Goal: Information Seeking & Learning: Learn about a topic

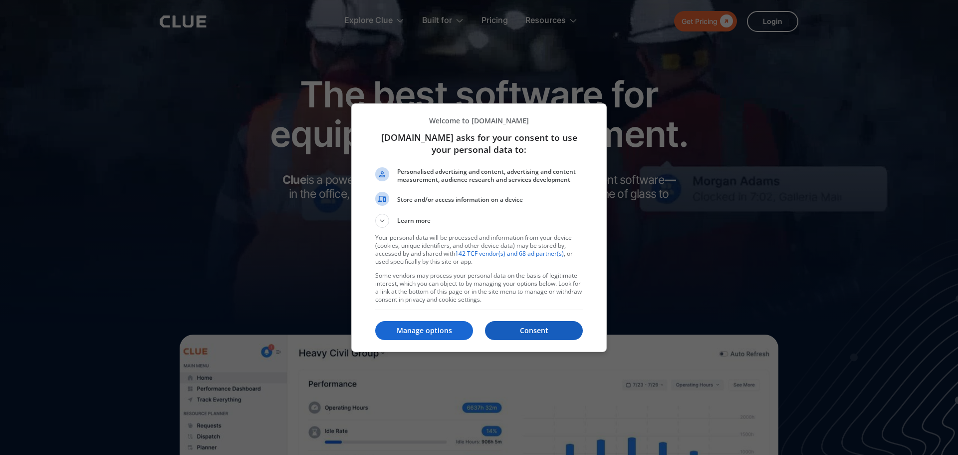
click at [542, 327] on p "Consent" at bounding box center [534, 330] width 98 height 10
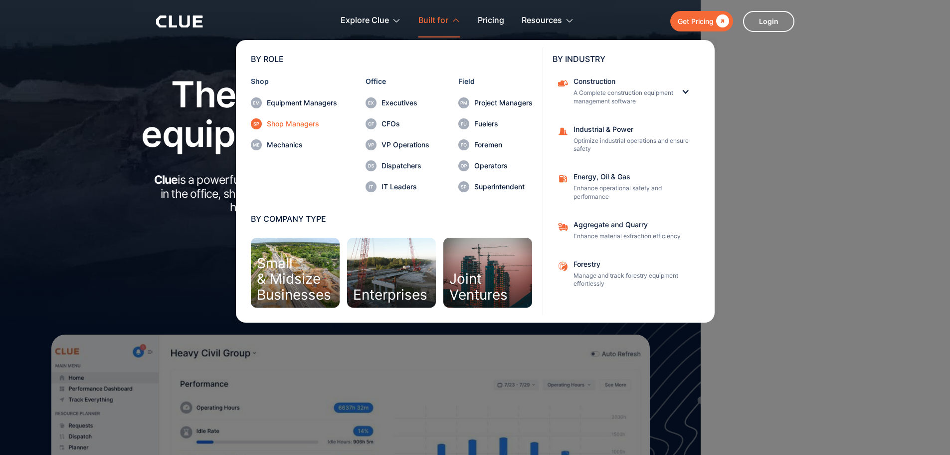
drag, startPoint x: 274, startPoint y: 126, endPoint x: 296, endPoint y: 128, distance: 22.1
click at [274, 126] on div "Shop Managers" at bounding box center [302, 123] width 70 height 7
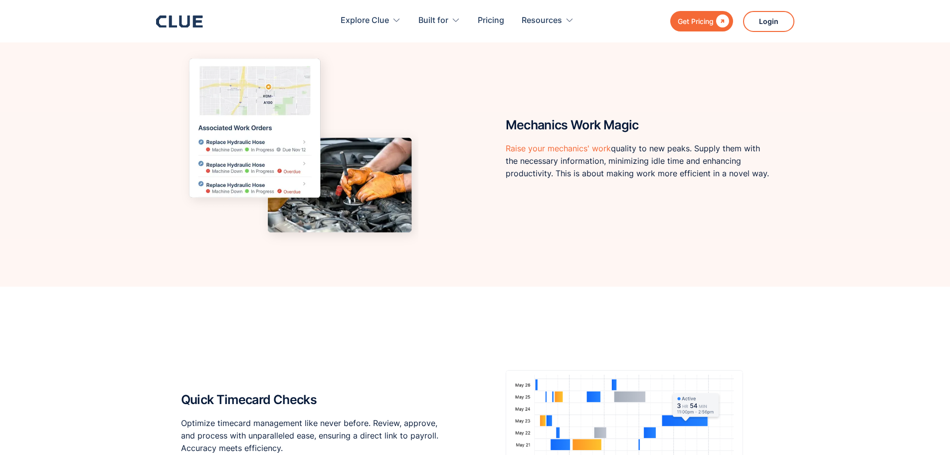
scroll to position [3326, 0]
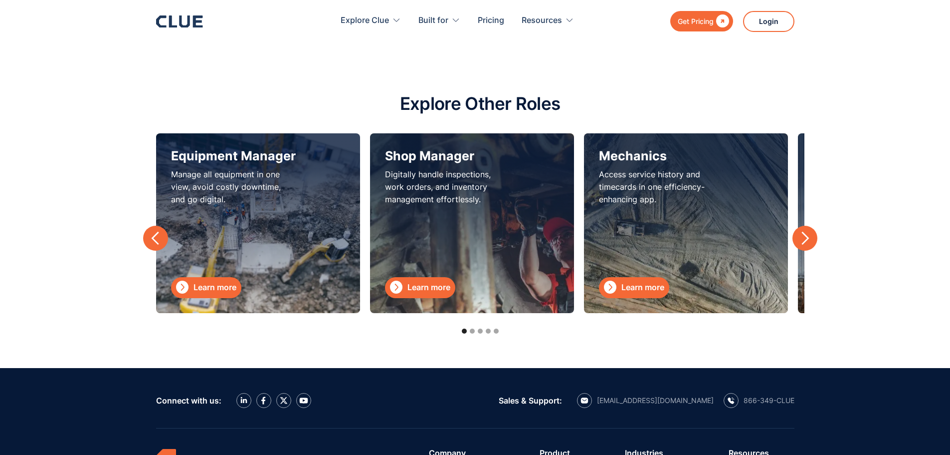
click at [811, 235] on div "next slide" at bounding box center [805, 238] width 15 height 15
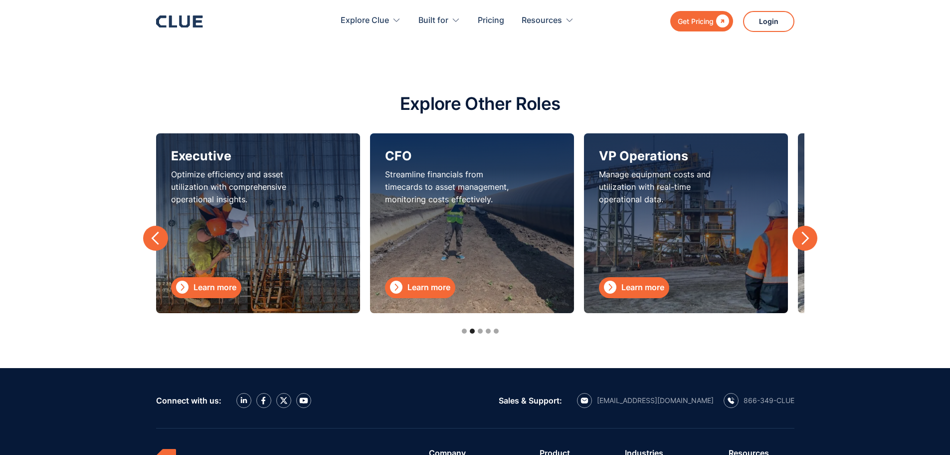
click at [811, 235] on div "next slide" at bounding box center [805, 238] width 15 height 15
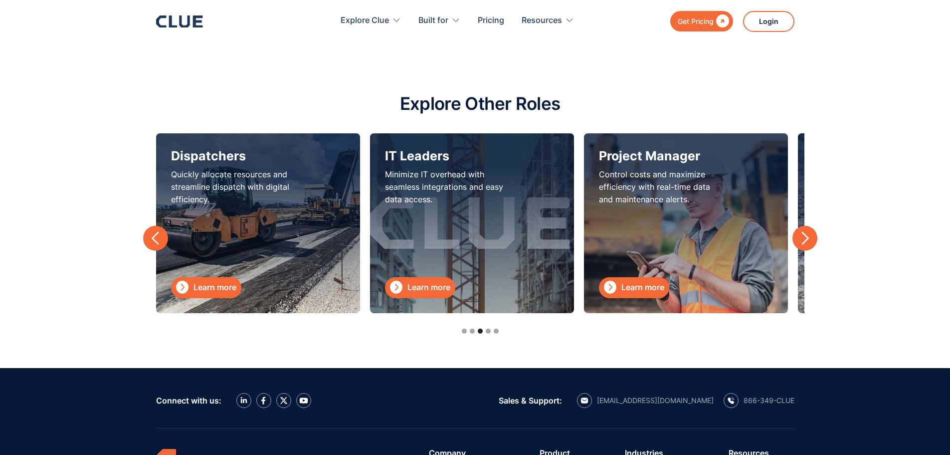
click at [182, 21] on icon at bounding box center [179, 21] width 47 height 12
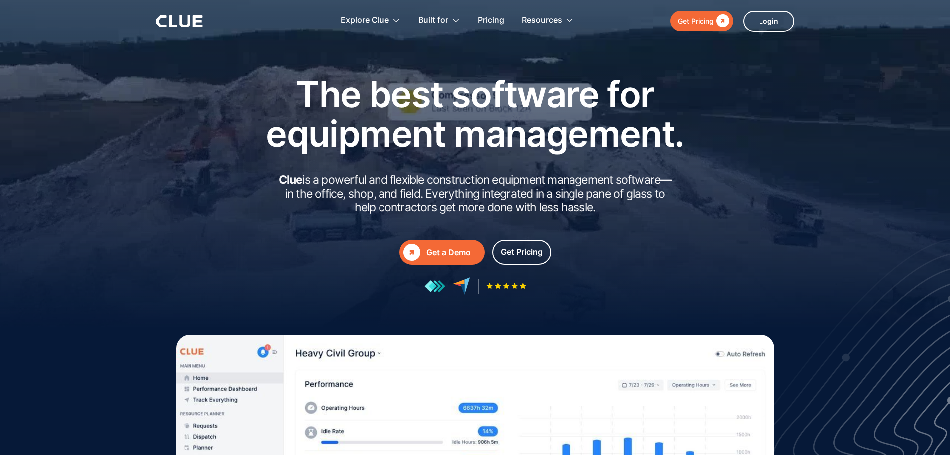
drag, startPoint x: 956, startPoint y: 25, endPoint x: 957, endPoint y: -60, distance: 85.8
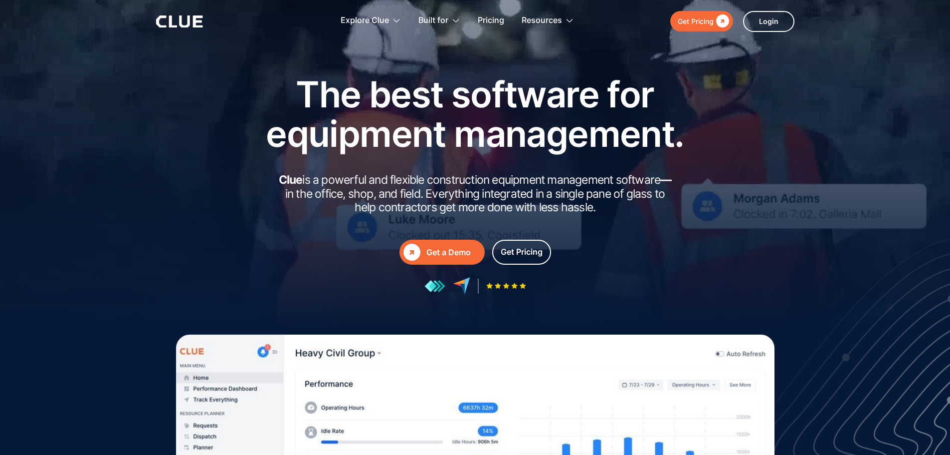
click at [950, 0] on html "Get Pricing  Explore Clue Solutions Tailored solutions for your construction e…" at bounding box center [475, 227] width 950 height 455
